Goal: Check status: Check status

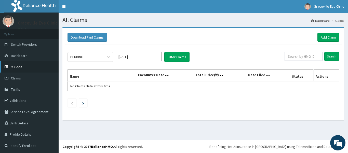
click at [28, 69] on link "PA Code" at bounding box center [29, 66] width 59 height 11
click at [100, 58] on div "PENDING" at bounding box center [85, 57] width 35 height 8
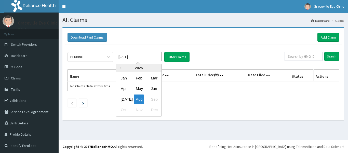
click at [135, 52] on input "[DATE]" at bounding box center [139, 56] width 46 height 9
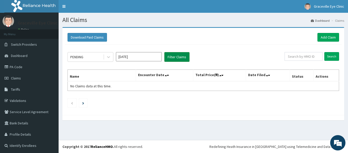
click at [171, 58] on button "Filter Claims" at bounding box center [176, 57] width 25 height 10
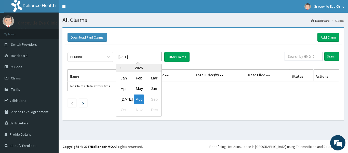
click at [141, 56] on input "[DATE]" at bounding box center [139, 56] width 46 height 9
click at [127, 97] on div "Jul" at bounding box center [124, 98] width 10 height 9
type input "Jul 2025"
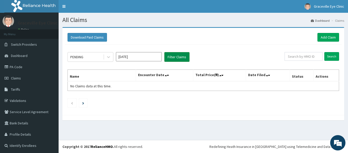
click at [182, 58] on button "Filter Claims" at bounding box center [176, 57] width 25 height 10
